Goal: Task Accomplishment & Management: Manage account settings

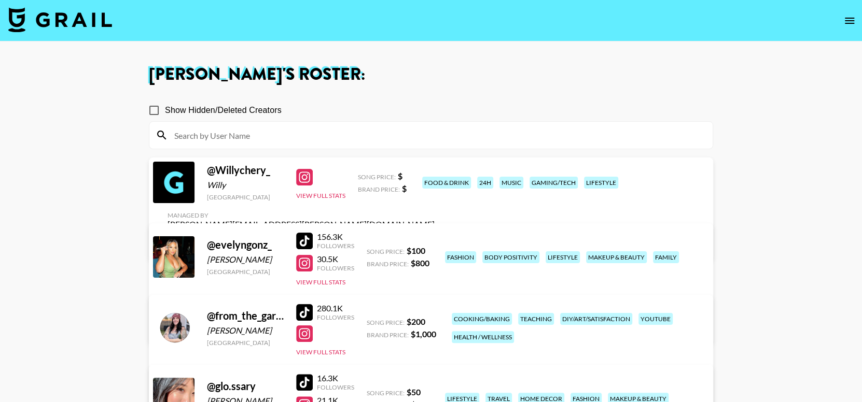
click at [434, 238] on link "View/Edit Details" at bounding box center [300, 243] width 267 height 10
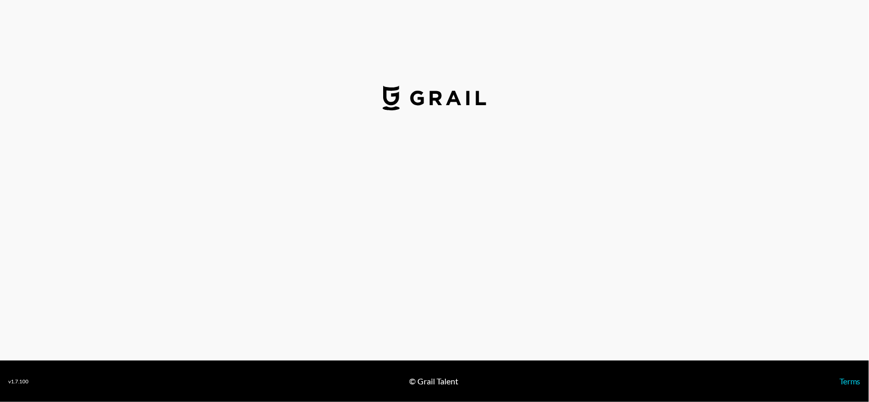
select select "USD"
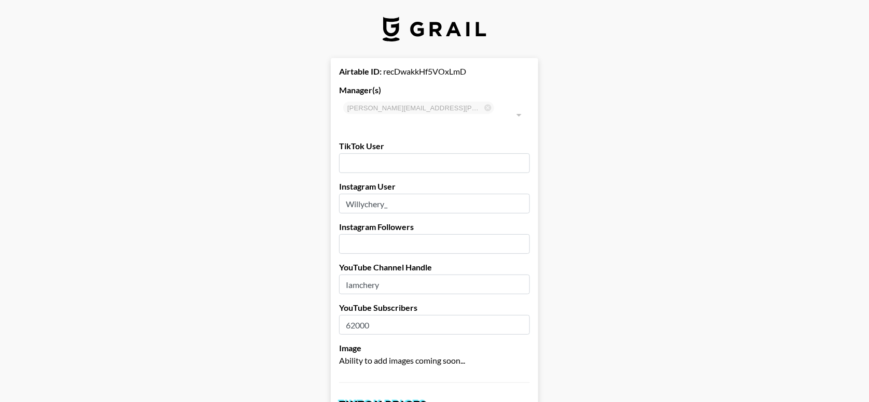
type input "[GEOGRAPHIC_DATA]"
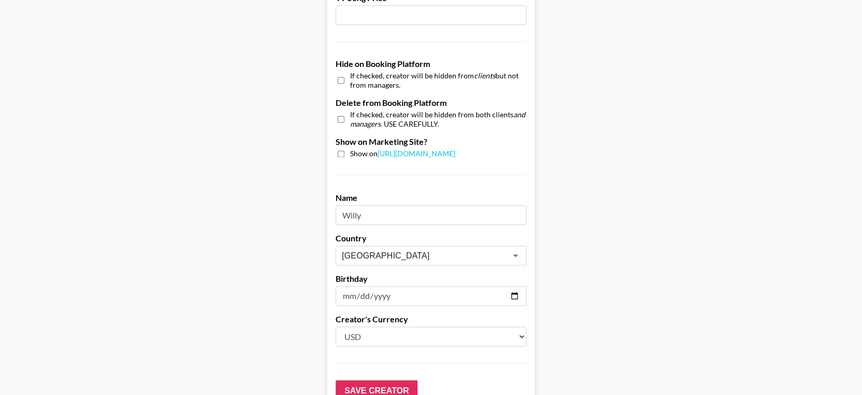
scroll to position [965, 0]
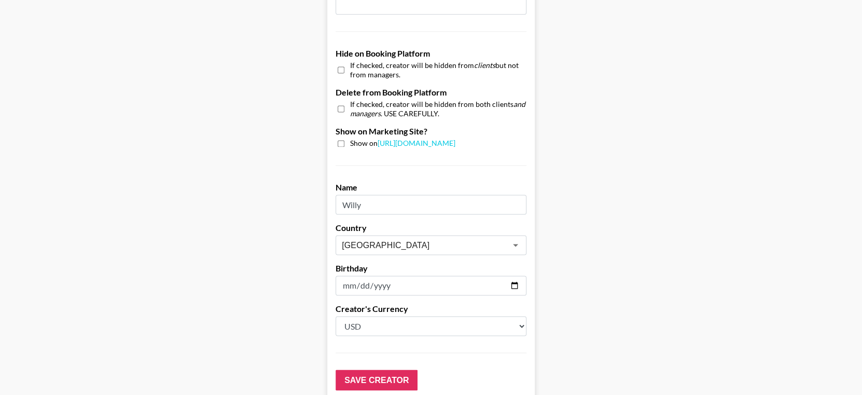
click at [342, 101] on input "checkbox" at bounding box center [340, 108] width 7 height 15
checkbox input "true"
click at [409, 369] on input "Save Creator" at bounding box center [376, 379] width 82 height 21
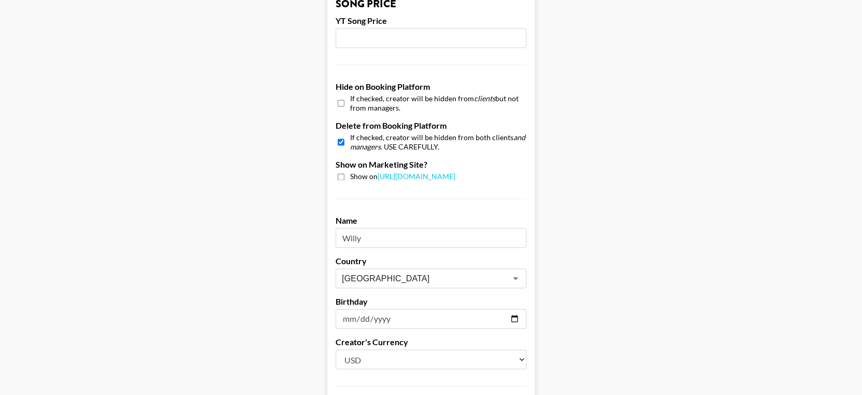
scroll to position [998, 0]
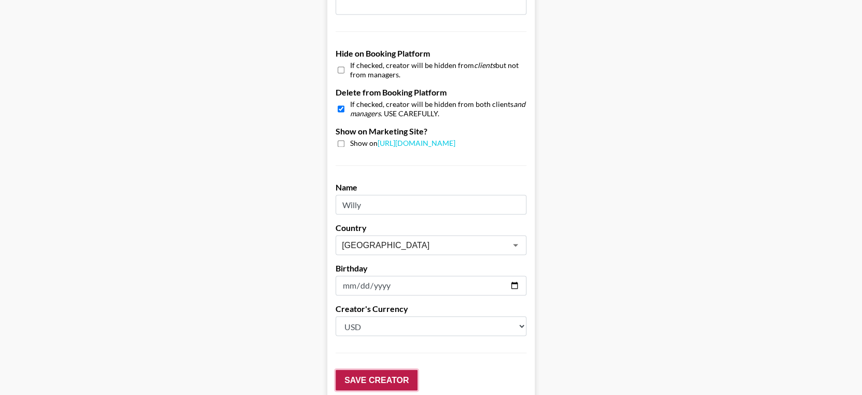
click at [361, 369] on input "Save Creator" at bounding box center [376, 379] width 82 height 21
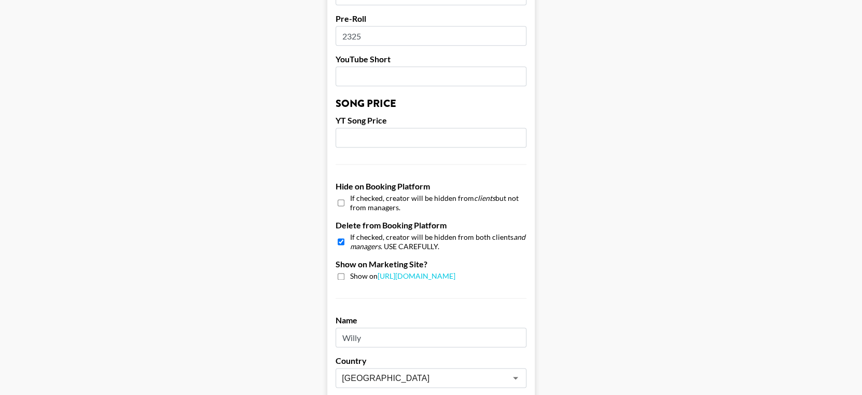
scroll to position [980, 0]
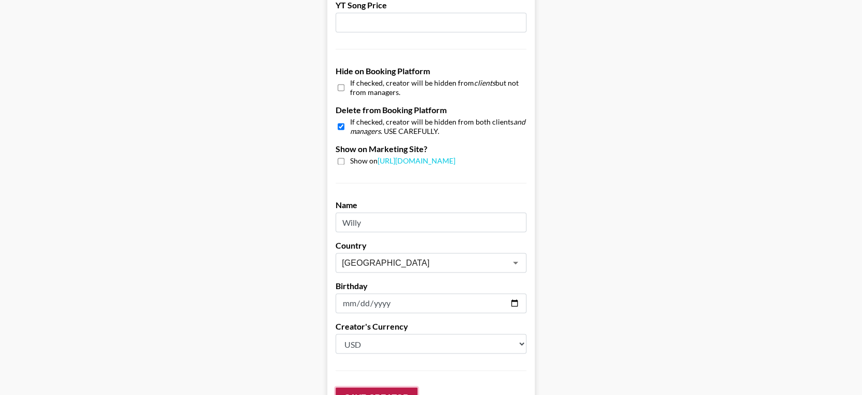
click at [393, 387] on input "Save Creator" at bounding box center [376, 397] width 82 height 21
